Goal: Check status: Check status

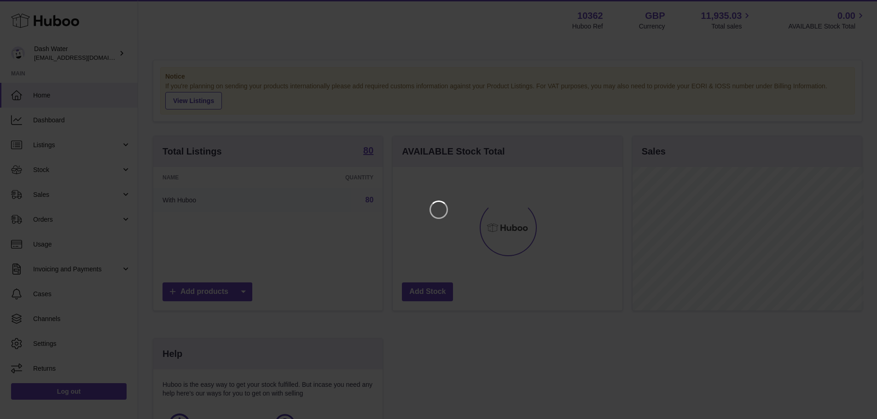
scroll to position [144, 232]
click at [864, 6] on icon "Close" at bounding box center [860, 8] width 11 height 11
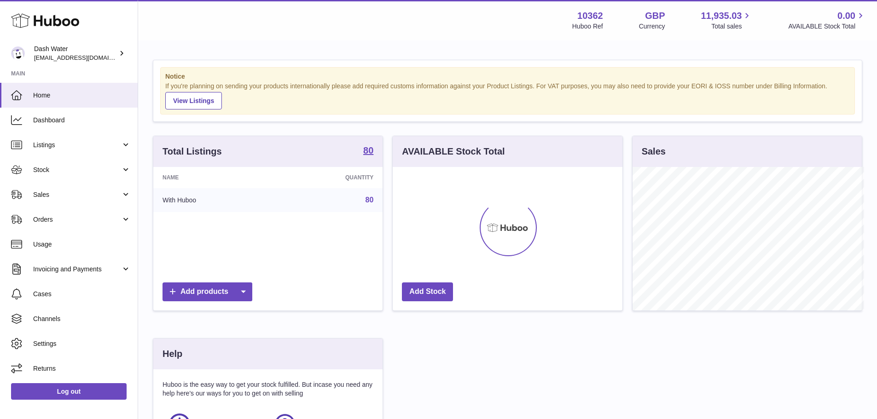
scroll to position [460315, 460229]
click at [67, 149] on span "Listings" at bounding box center [77, 145] width 88 height 9
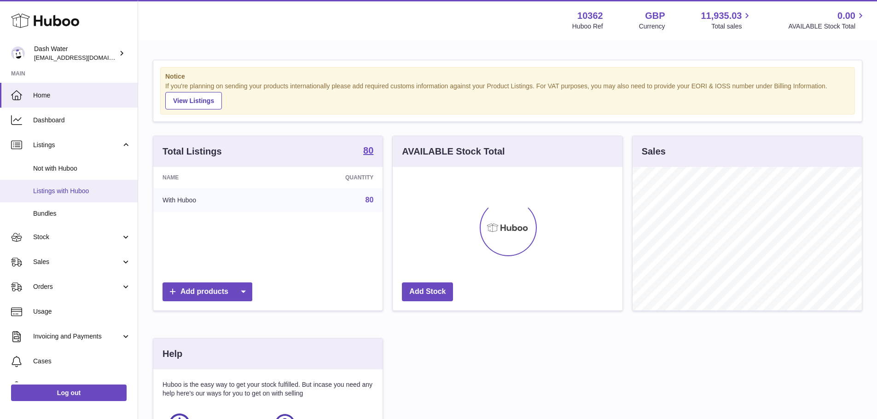
click at [68, 186] on link "Listings with Huboo" at bounding box center [69, 191] width 138 height 23
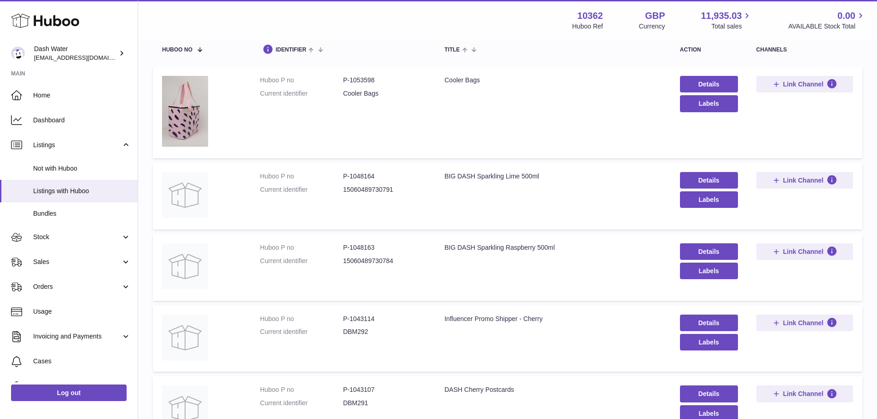
drag, startPoint x: 532, startPoint y: 105, endPoint x: 536, endPoint y: 144, distance: 39.4
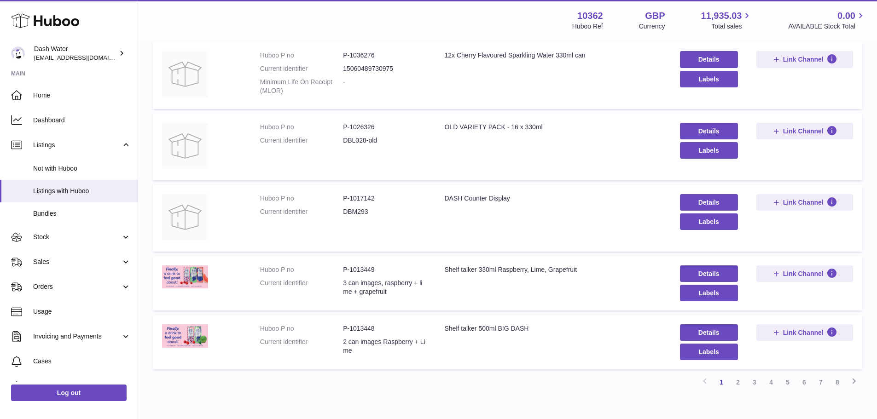
scroll to position [554, 0]
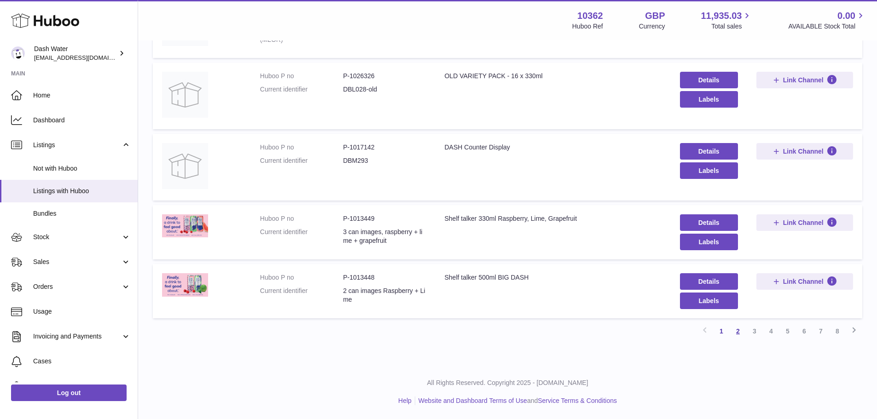
click at [735, 331] on link "2" at bounding box center [738, 331] width 17 height 17
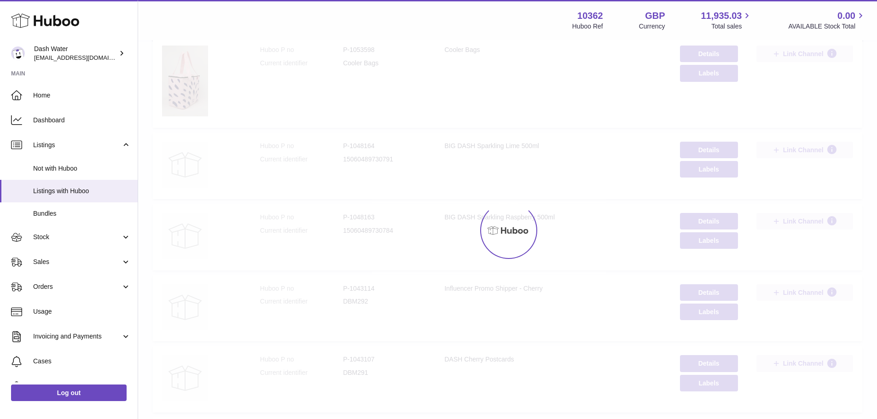
scroll to position [41, 0]
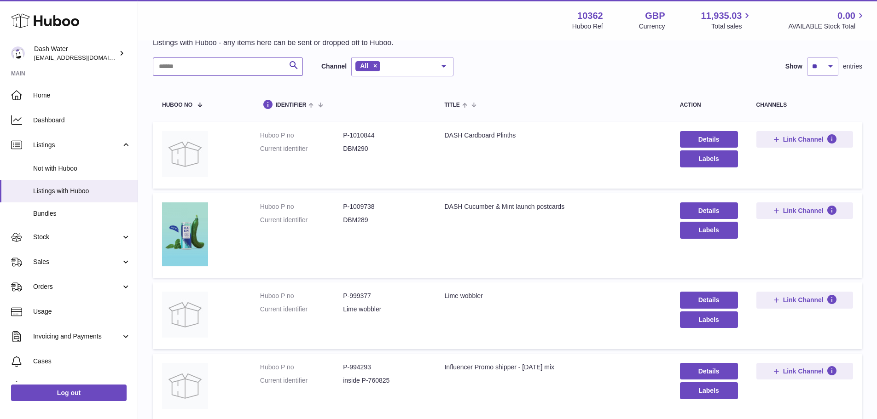
click at [226, 70] on input "text" at bounding box center [228, 67] width 150 height 18
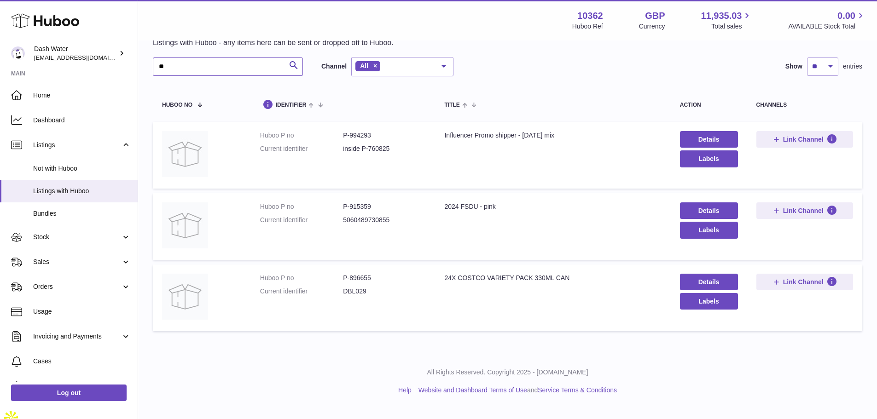
scroll to position [31, 0]
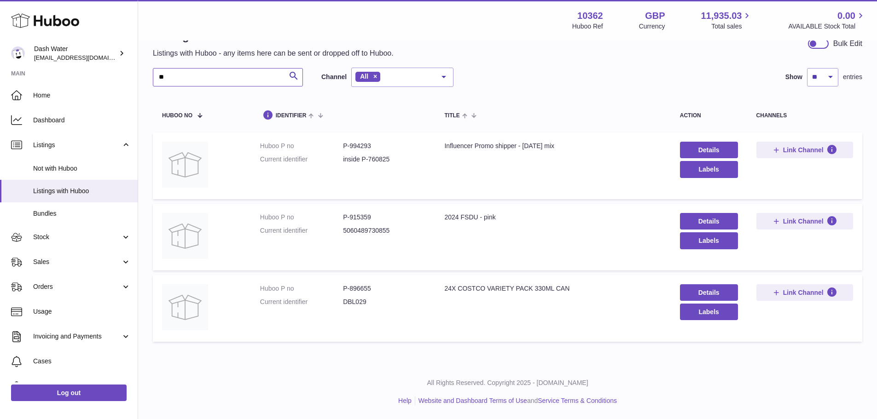
type input "*"
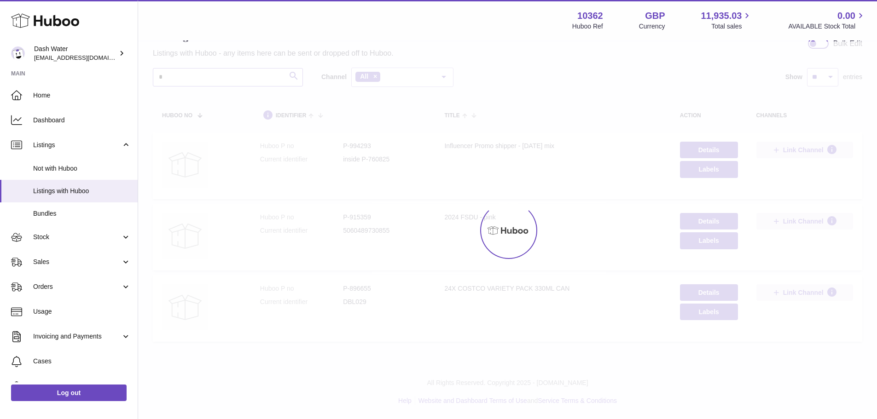
scroll to position [41, 0]
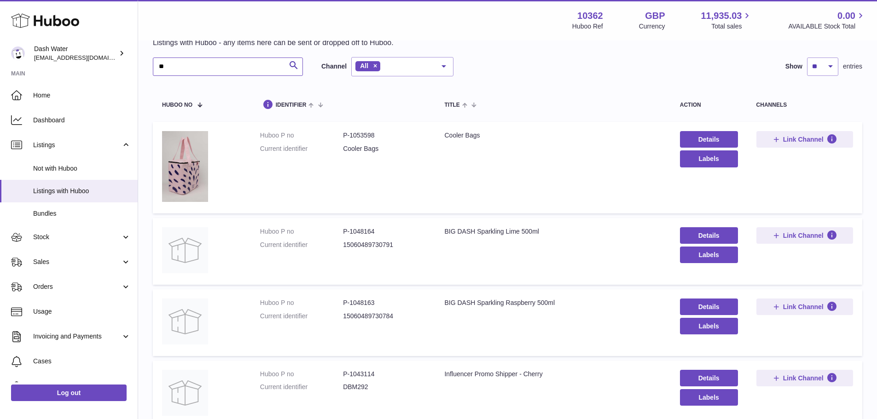
type input "**"
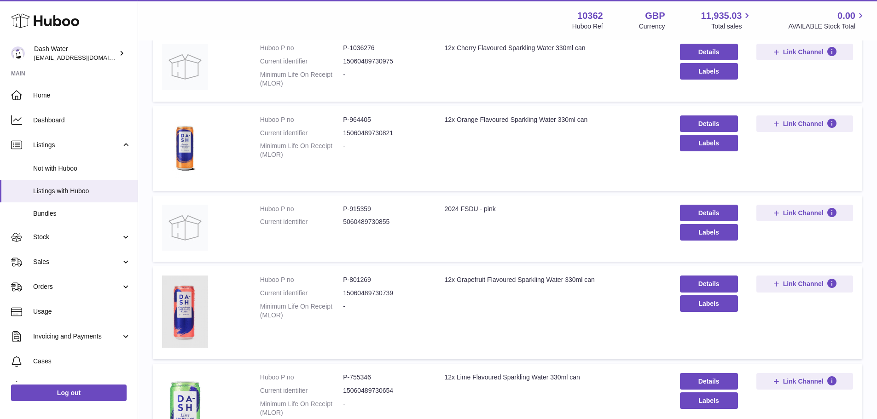
scroll to position [180, 0]
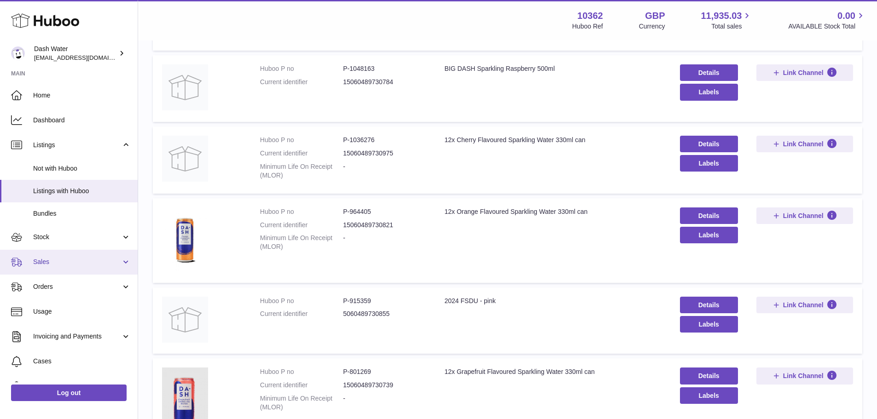
click at [50, 265] on span "Sales" at bounding box center [77, 262] width 88 height 9
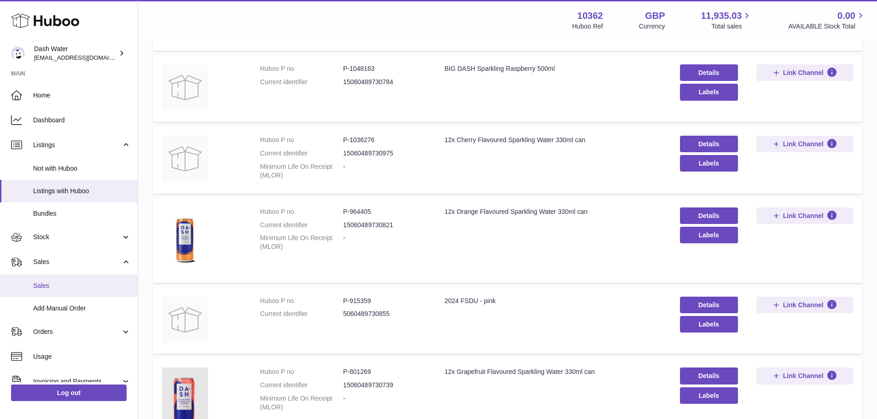
click at [52, 284] on span "Sales" at bounding box center [82, 286] width 98 height 9
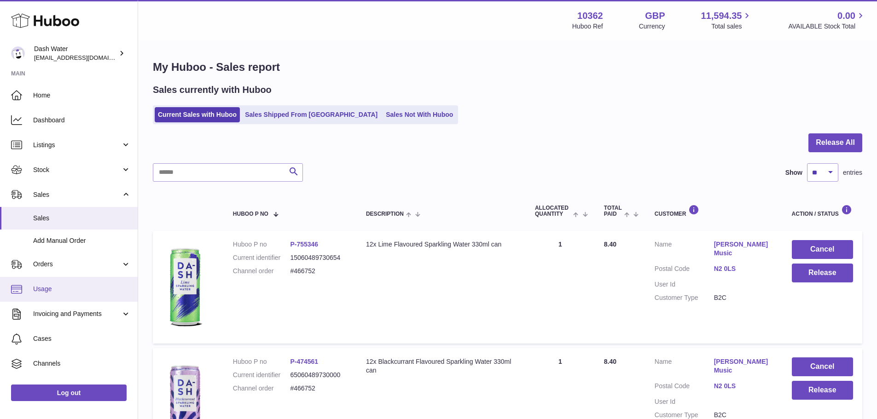
click at [60, 287] on span "Usage" at bounding box center [82, 289] width 98 height 9
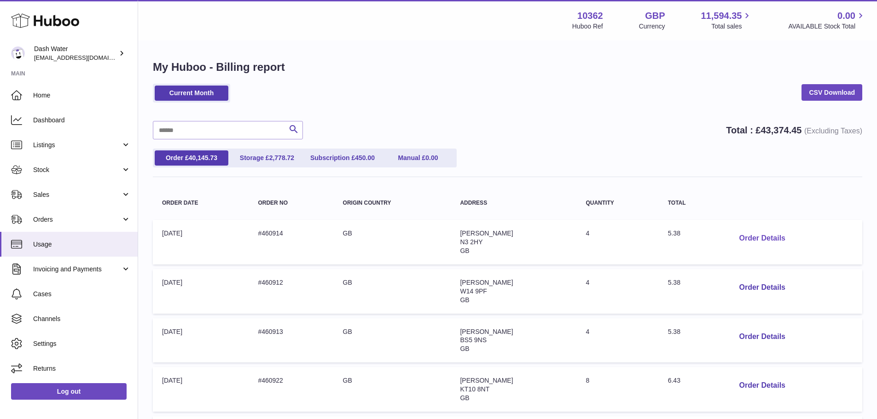
click at [763, 238] on button "Order Details" at bounding box center [762, 238] width 61 height 19
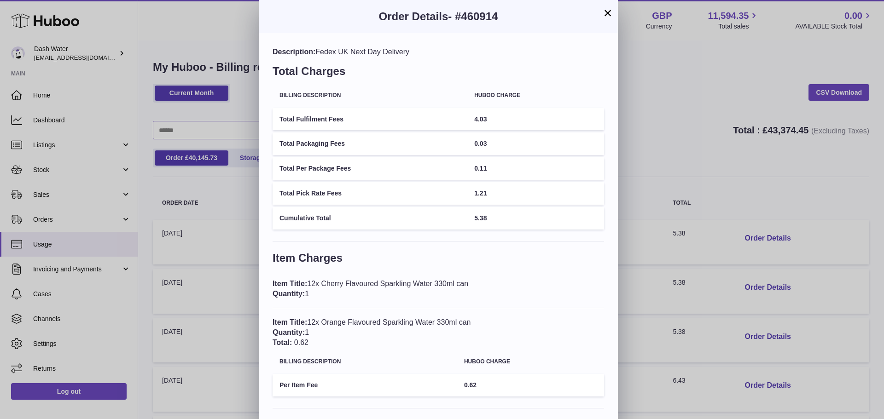
click at [663, 160] on div "× Order Details - #460914 Description: Fedex UK Next Day Delivery Total Charges…" at bounding box center [442, 275] width 884 height 551
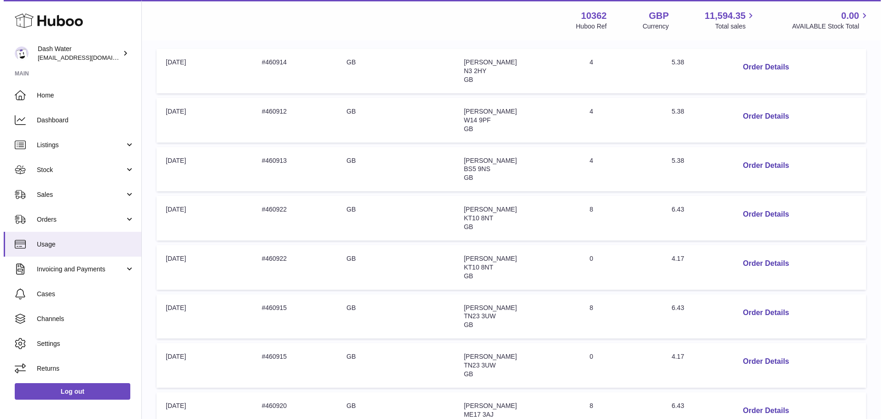
scroll to position [184, 0]
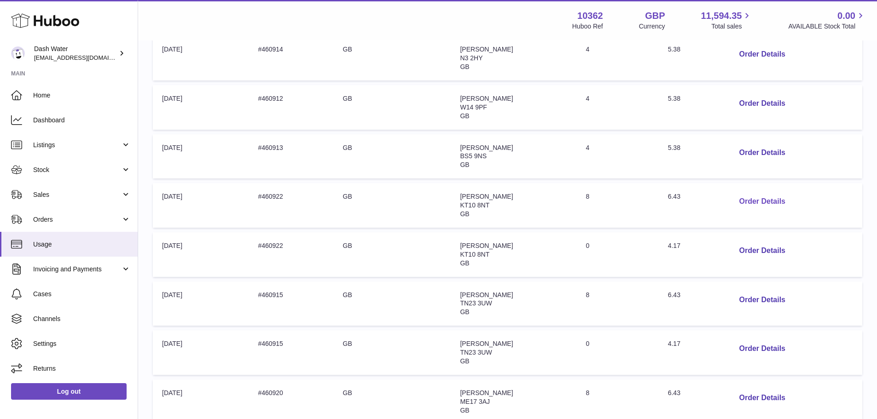
click at [748, 198] on button "Order Details" at bounding box center [762, 201] width 61 height 19
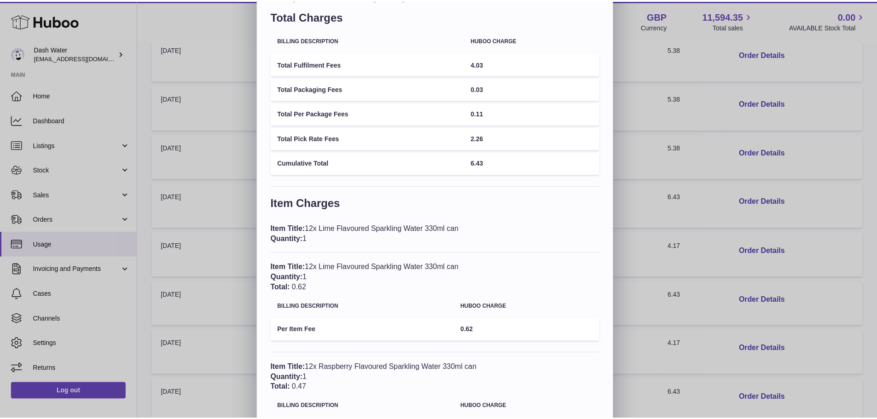
scroll to position [0, 0]
